Goal: Check status

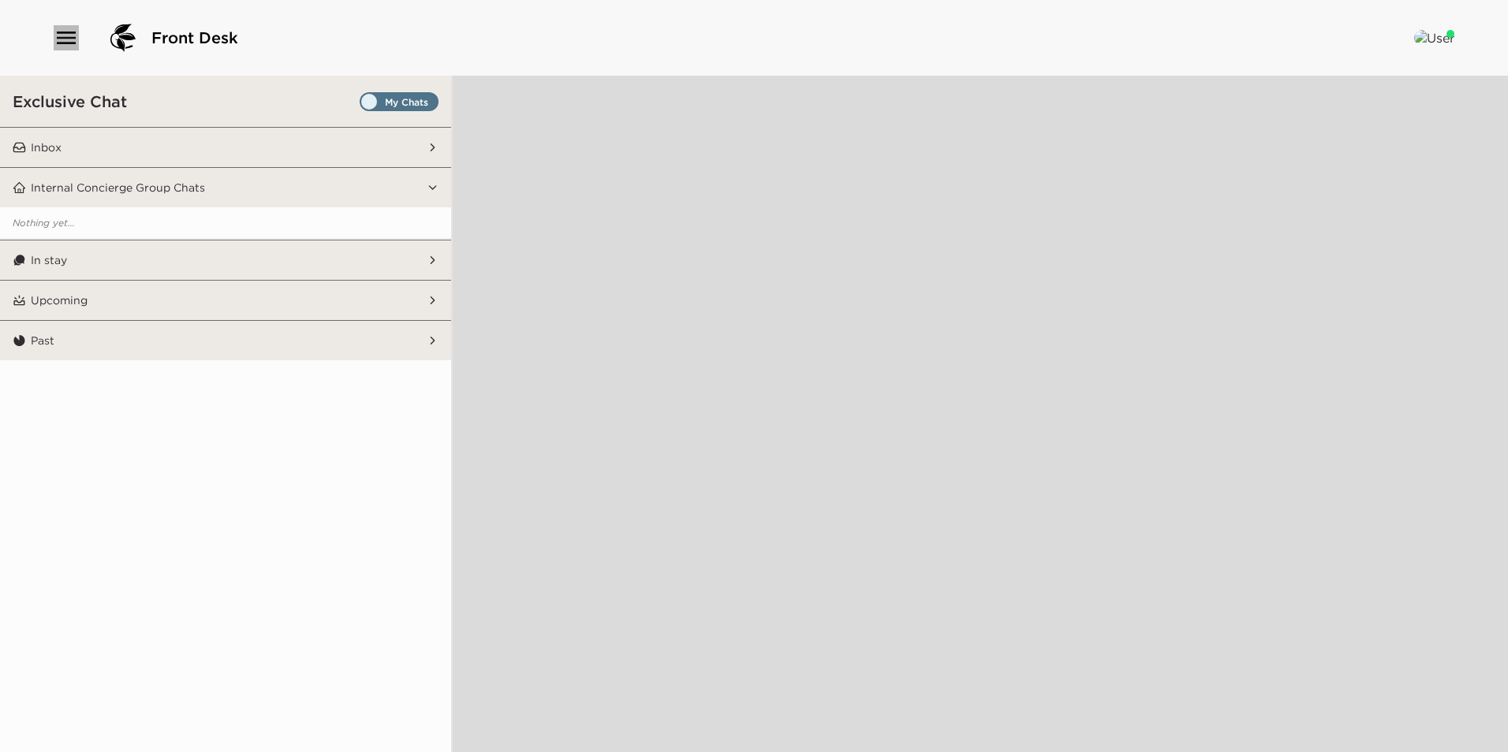
click at [76, 34] on icon "button" at bounding box center [66, 37] width 25 height 25
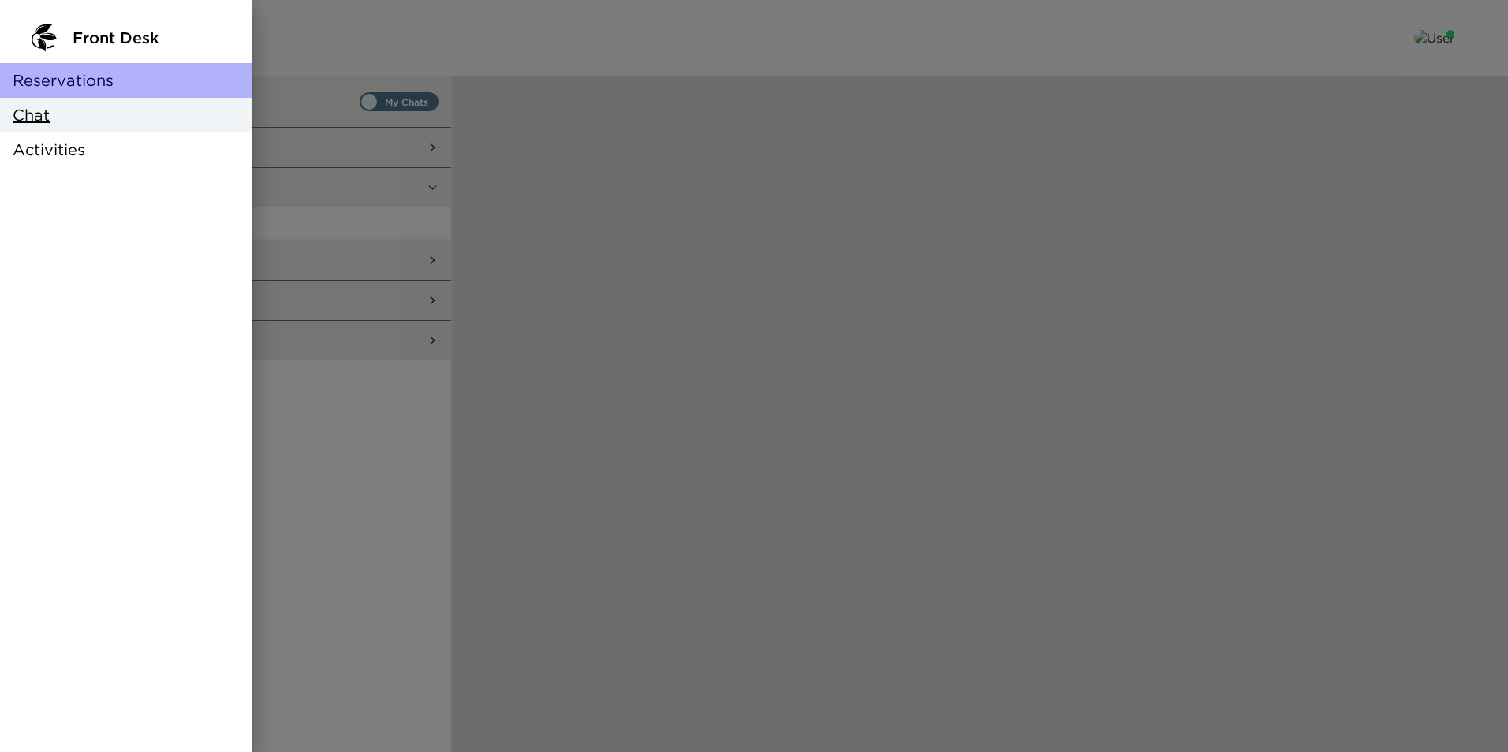
click at [93, 67] on div "Reservations" at bounding box center [126, 80] width 252 height 35
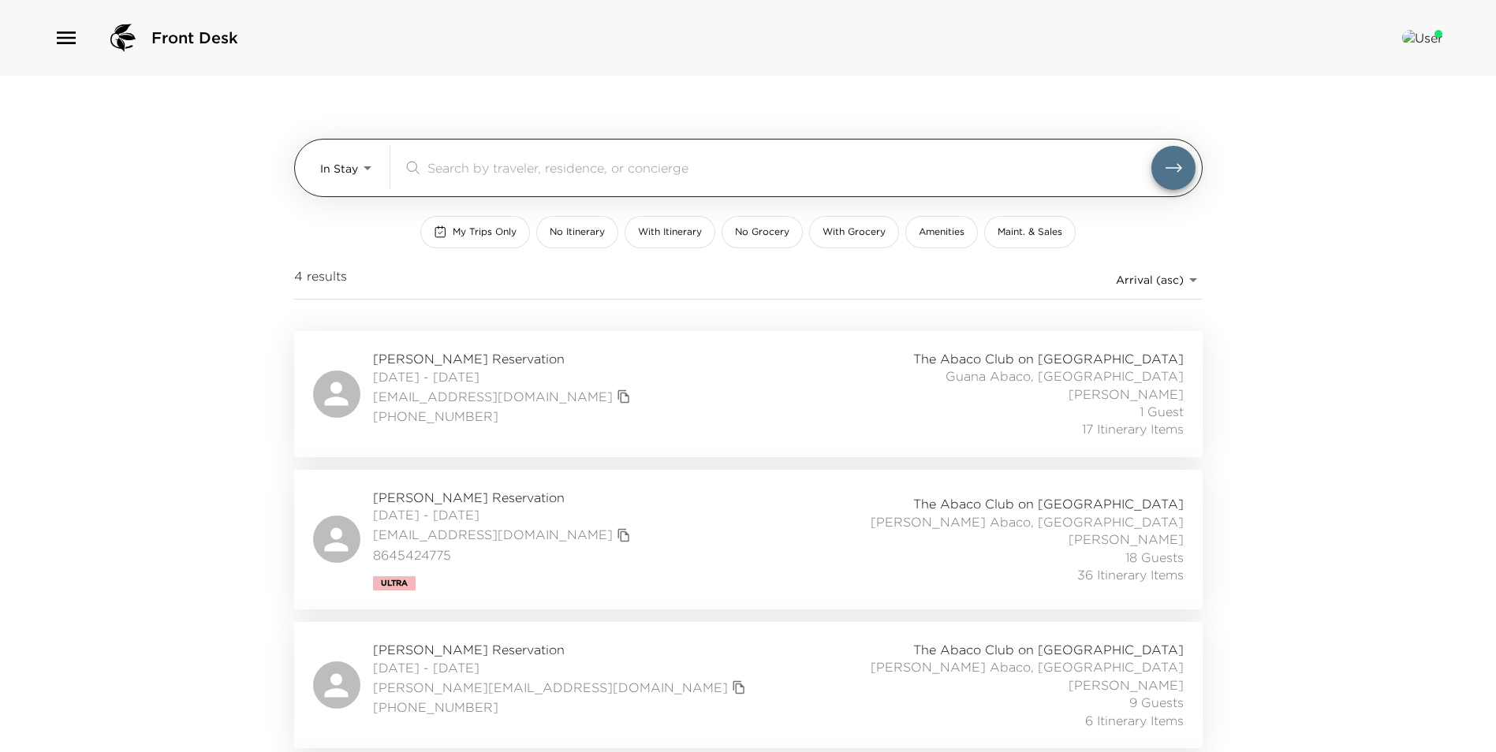
click at [332, 152] on body "Front Desk In Stay In-Stay ​ My Trips Only No Itinerary With Itinerary No Groce…" at bounding box center [748, 376] width 1496 height 752
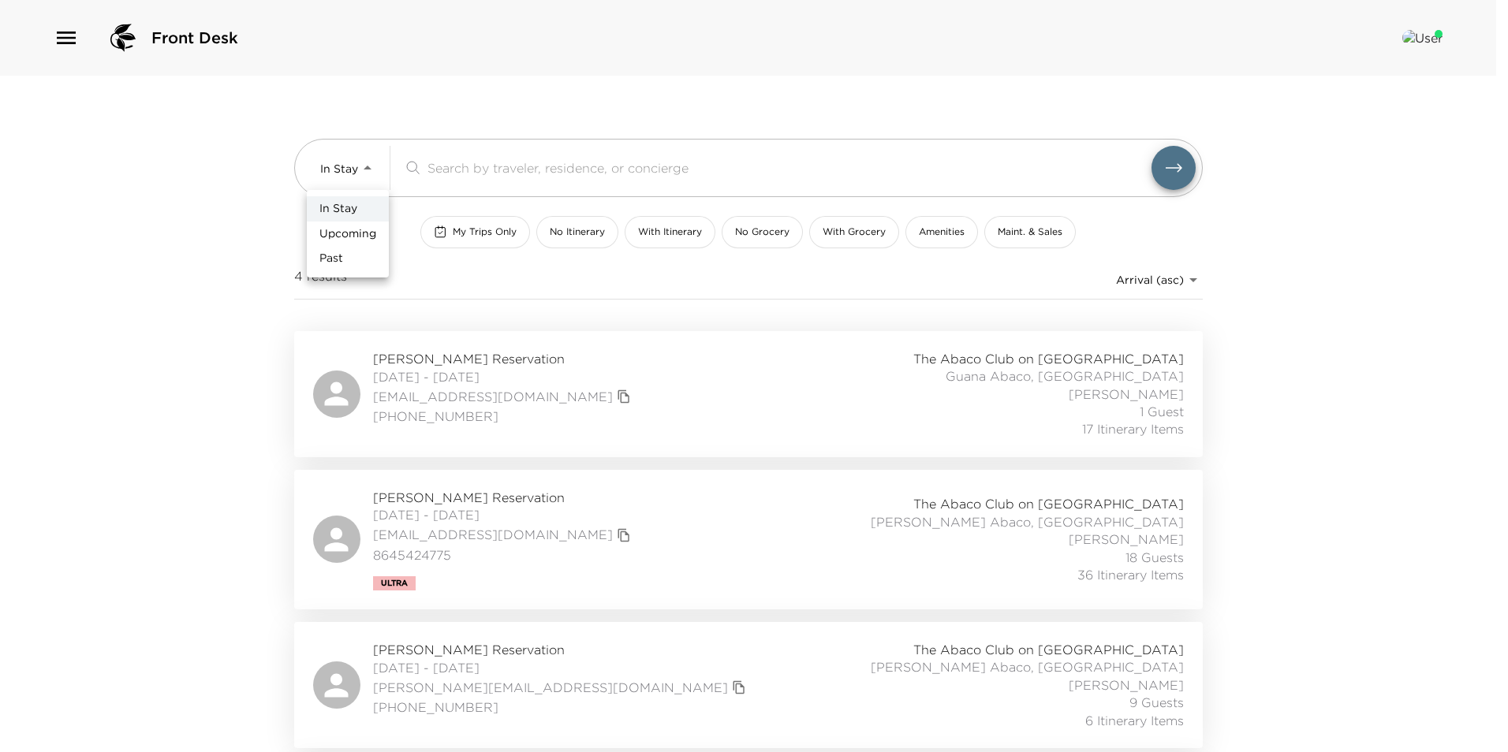
click at [362, 235] on span "Upcoming" at bounding box center [347, 234] width 57 height 16
type input "Upcoming"
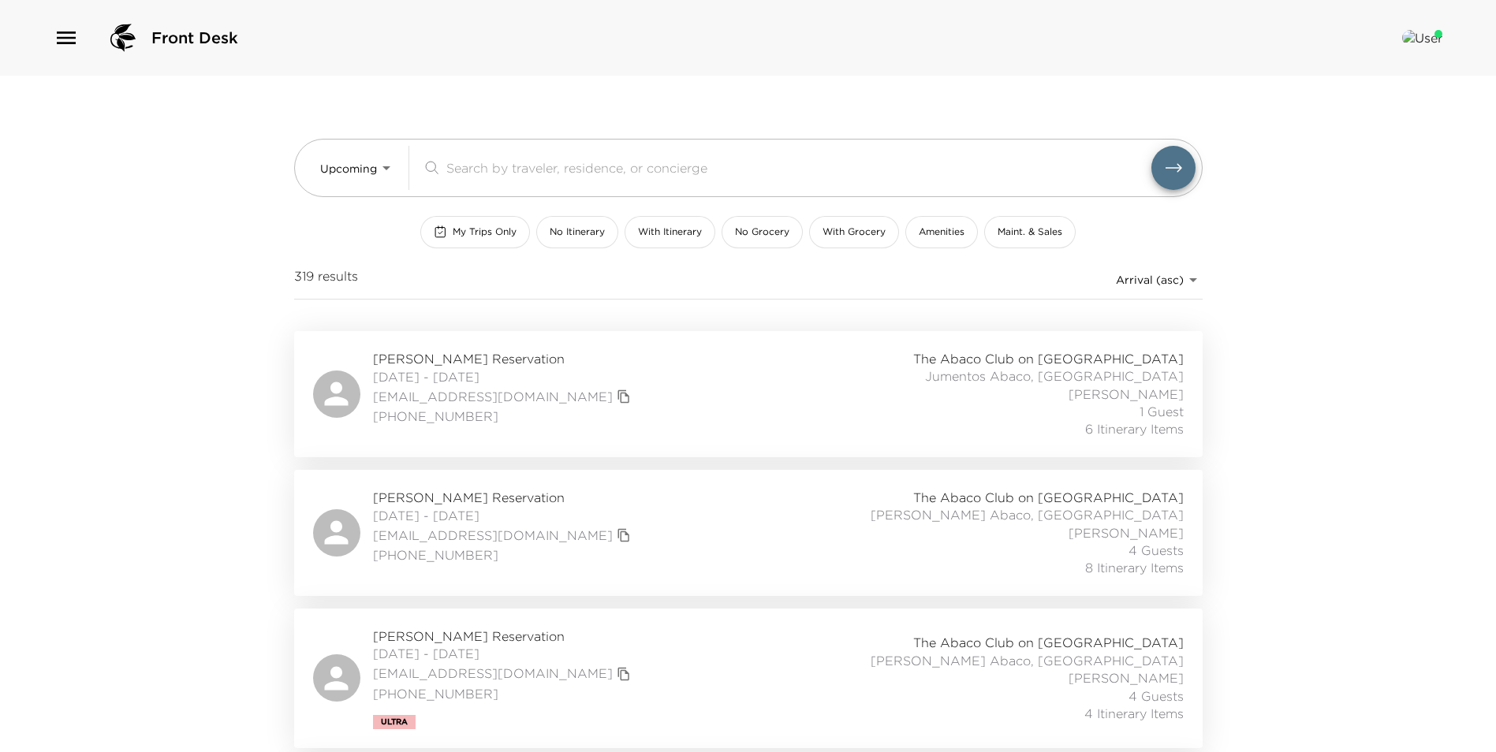
click at [591, 515] on div "[PERSON_NAME] Reservation [DATE] - [DATE] [EMAIL_ADDRESS][DOMAIN_NAME] [PHONE_N…" at bounding box center [748, 533] width 871 height 88
